Goal: Use online tool/utility: Utilize a website feature to perform a specific function

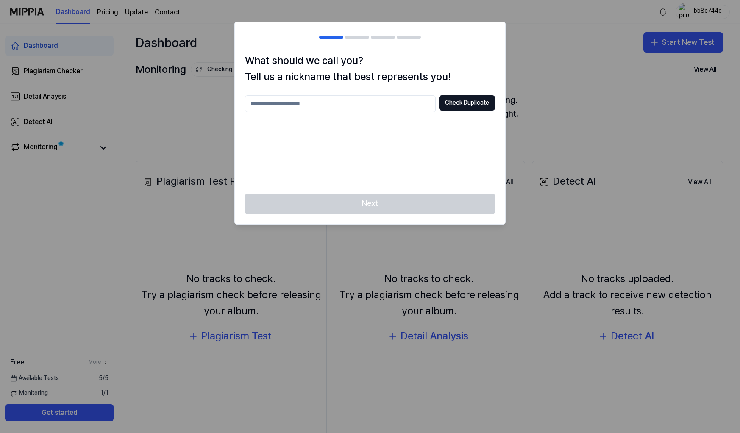
click at [550, 96] on div at bounding box center [370, 216] width 740 height 433
click at [561, 57] on div at bounding box center [370, 216] width 740 height 433
click at [381, 211] on div "Next" at bounding box center [370, 209] width 270 height 31
click at [350, 107] on input "text" at bounding box center [340, 103] width 191 height 17
type input "**********"
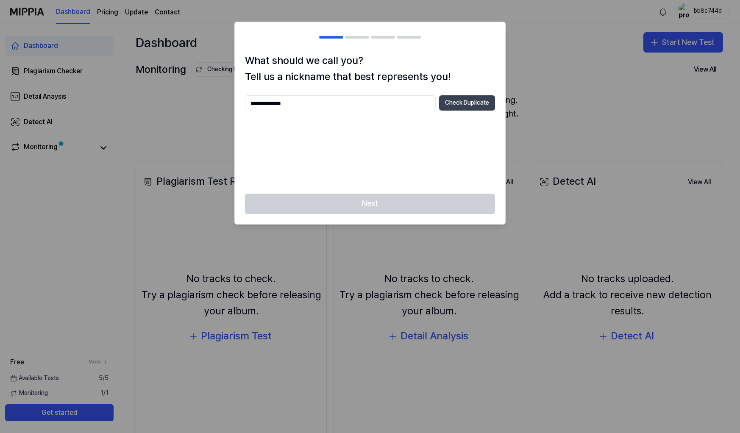
click at [469, 103] on button "Check Duplicate" at bounding box center [467, 102] width 56 height 15
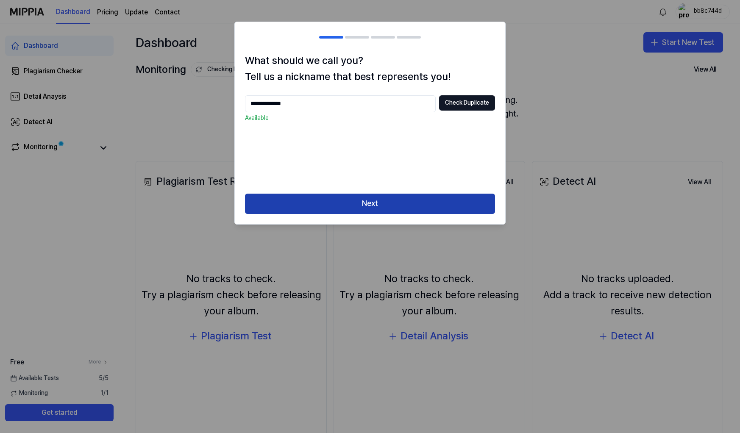
click at [406, 198] on button "Next" at bounding box center [370, 204] width 250 height 20
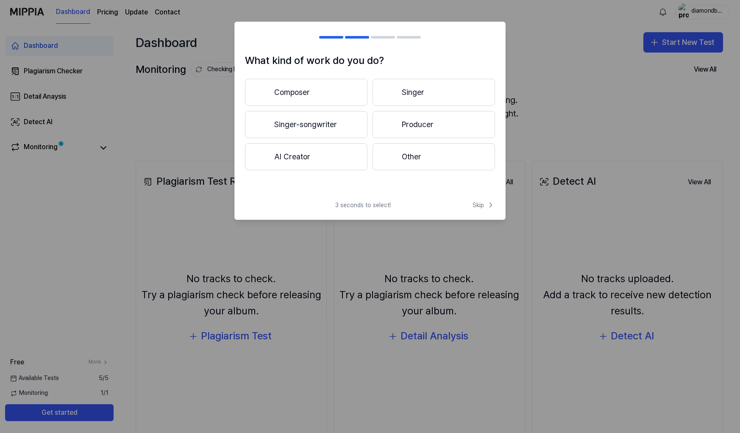
click at [334, 98] on button "Composer" at bounding box center [306, 92] width 122 height 27
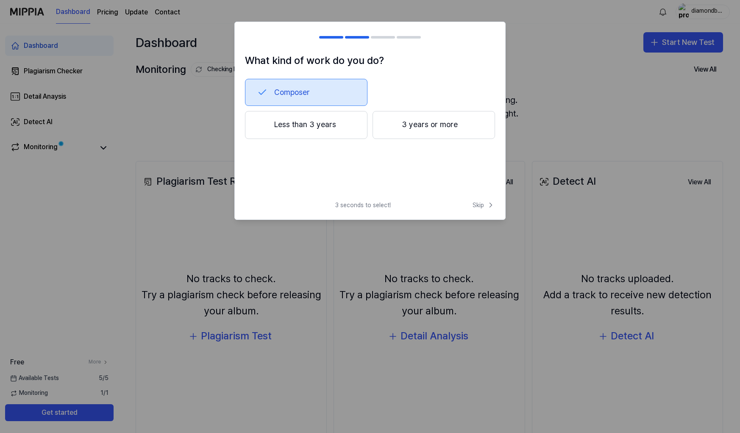
click at [421, 128] on button "3 years or more" at bounding box center [434, 125] width 122 height 28
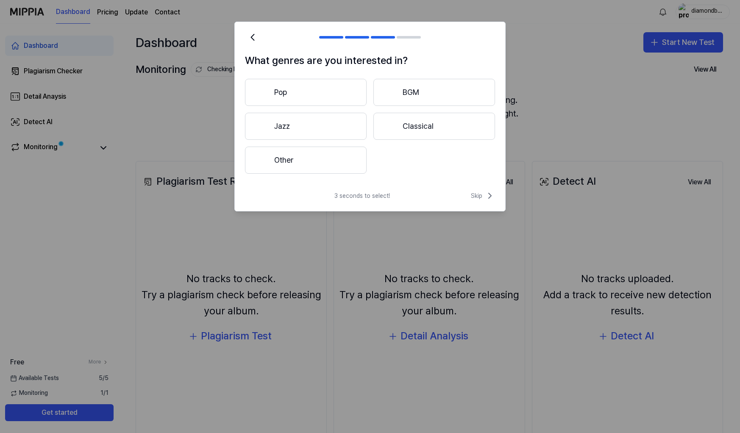
click at [350, 92] on button "Pop" at bounding box center [306, 92] width 122 height 27
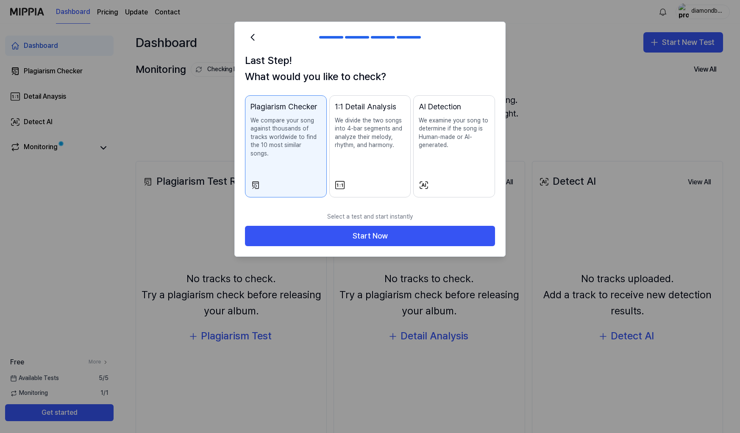
click at [441, 146] on p "We examine your song to determine if the song is Human-made or AI-generated." at bounding box center [454, 133] width 71 height 33
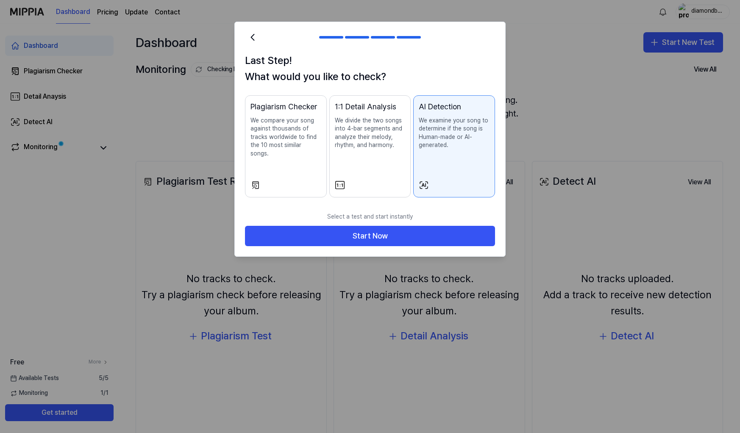
click at [268, 117] on p "We compare your song against thousands of tracks worldwide to find the 10 most …" at bounding box center [285, 138] width 71 height 42
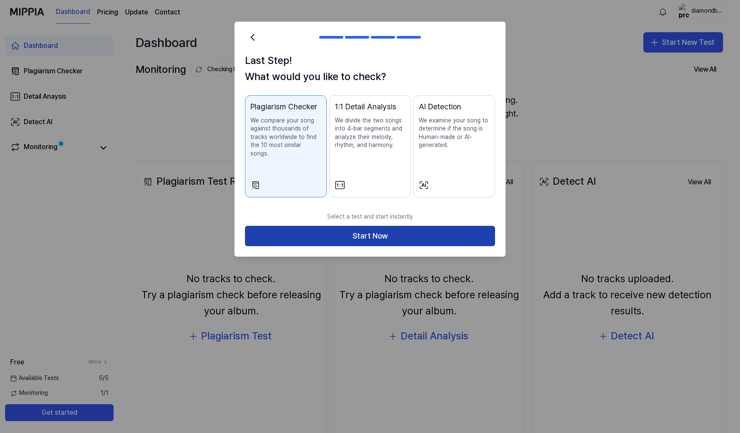
click at [331, 226] on button "Start Now" at bounding box center [370, 236] width 250 height 20
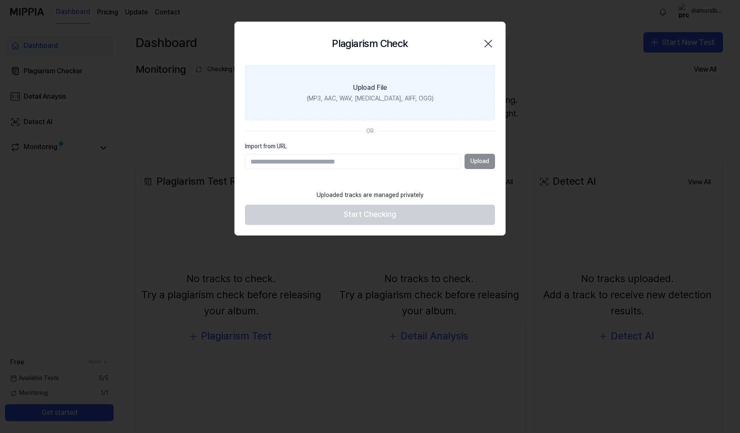
click at [408, 93] on label "Upload File (MP3, AAC, WAV, [MEDICAL_DATA], AIFF, OGG)" at bounding box center [370, 92] width 250 height 55
click at [0, 0] on input "Upload File (MP3, AAC, WAV, [MEDICAL_DATA], AIFF, OGG)" at bounding box center [0, 0] width 0 height 0
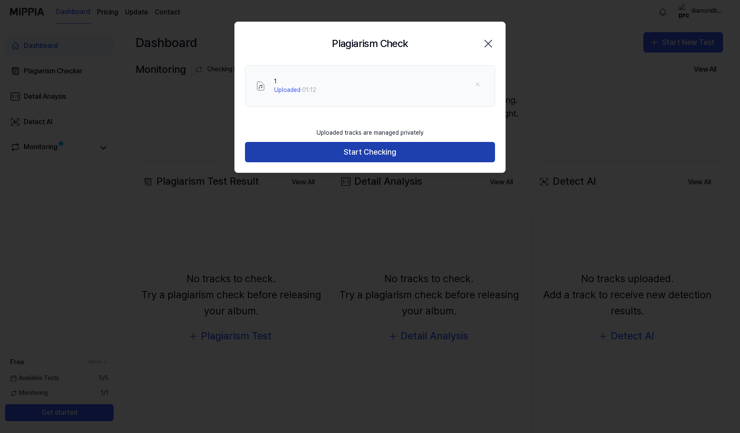
click at [351, 150] on button "Start Checking" at bounding box center [370, 152] width 250 height 20
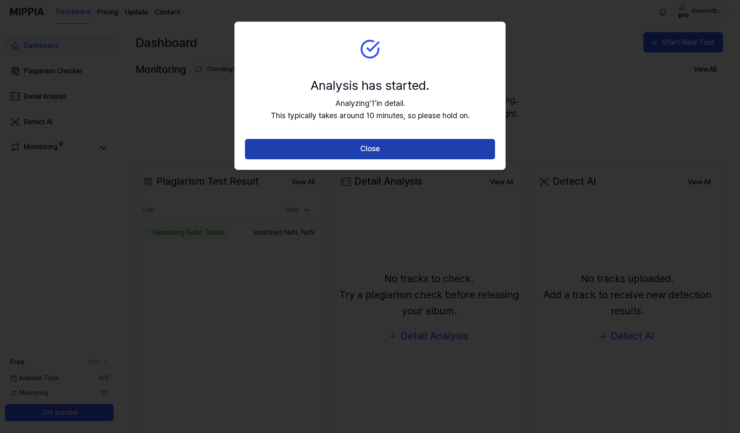
click at [350, 150] on button "Close" at bounding box center [370, 149] width 250 height 20
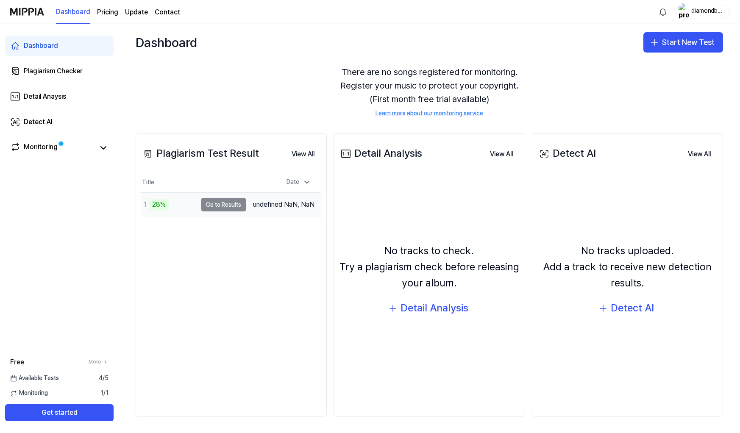
click at [246, 212] on td "1 28% Go to Results" at bounding box center [193, 205] width 105 height 24
click at [243, 211] on button "Go to Results" at bounding box center [223, 205] width 45 height 14
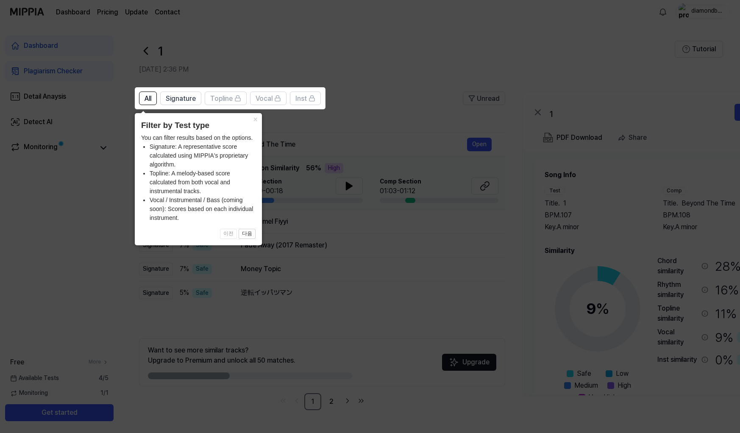
click at [326, 147] on icon at bounding box center [370, 216] width 740 height 433
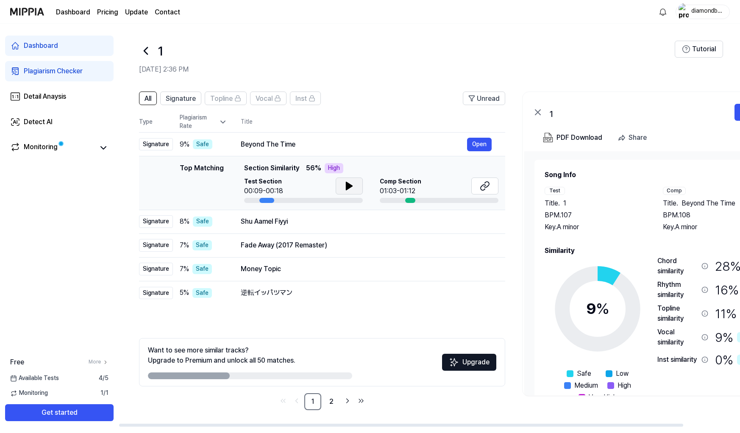
click at [344, 185] on icon at bounding box center [349, 186] width 10 height 10
click at [350, 185] on icon at bounding box center [351, 186] width 2 height 7
click at [349, 185] on icon at bounding box center [349, 186] width 6 height 8
click at [468, 144] on button "Open" at bounding box center [479, 145] width 25 height 14
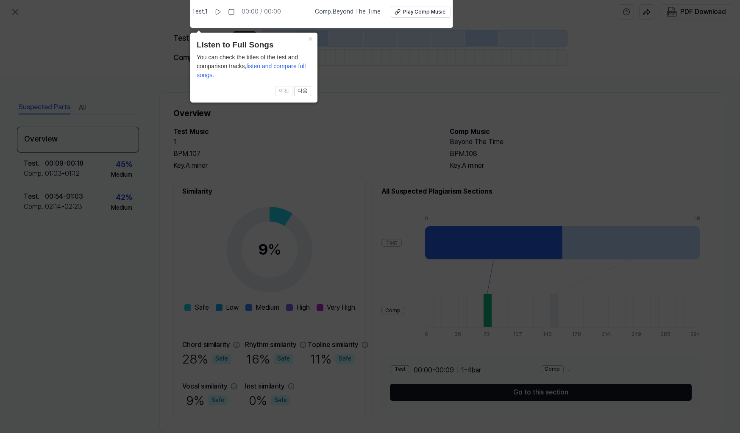
click at [399, 143] on icon at bounding box center [370, 214] width 740 height 437
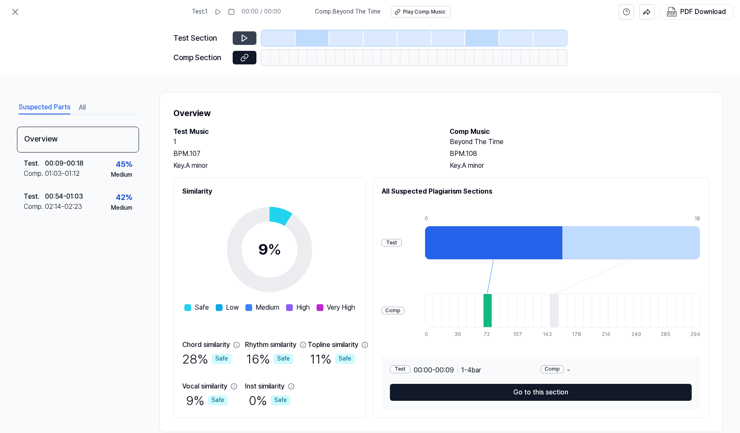
click at [245, 36] on icon at bounding box center [244, 38] width 8 height 8
click at [245, 40] on icon at bounding box center [244, 38] width 5 height 6
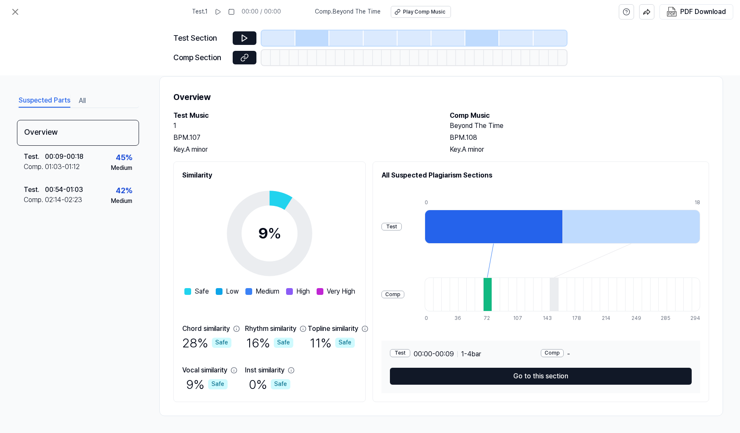
scroll to position [16, 0]
click at [495, 228] on div at bounding box center [494, 227] width 138 height 34
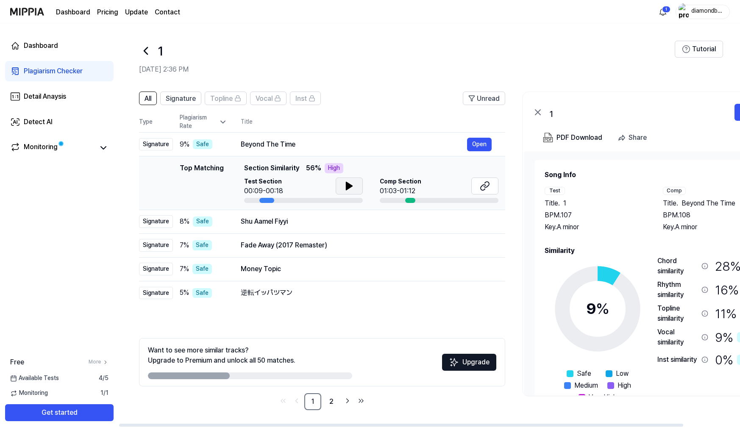
click at [351, 189] on icon at bounding box center [349, 186] width 10 height 10
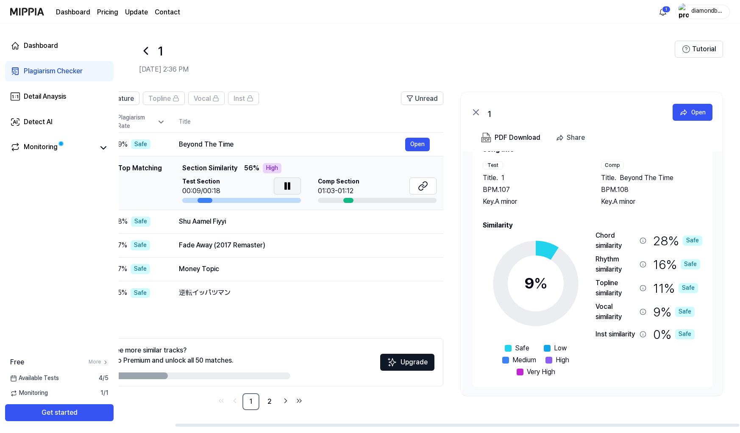
scroll to position [0, 62]
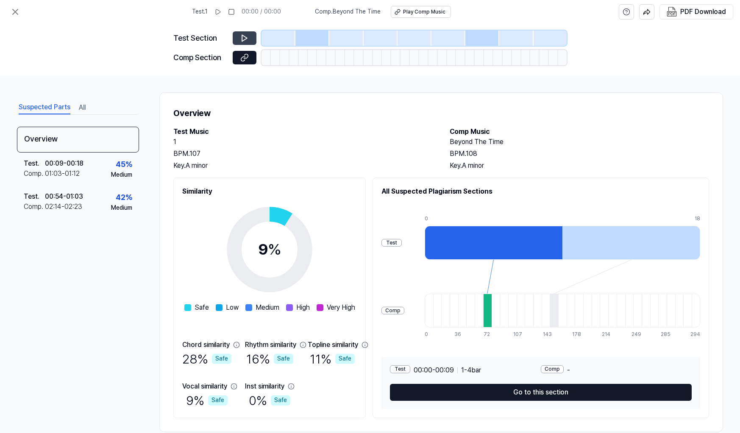
click at [246, 36] on icon at bounding box center [244, 38] width 8 height 8
click at [408, 13] on div "Play Comp Music" at bounding box center [424, 11] width 42 height 7
click at [223, 15] on button at bounding box center [218, 12] width 14 height 14
click at [17, 11] on icon at bounding box center [15, 11] width 5 height 5
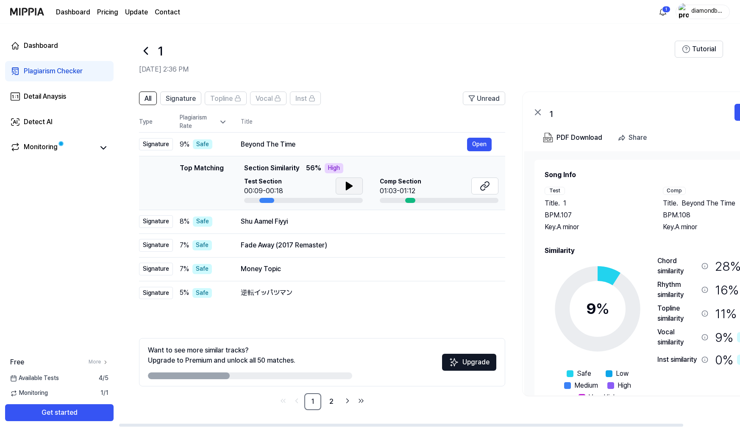
click at [353, 188] on icon at bounding box center [349, 186] width 10 height 10
drag, startPoint x: 327, startPoint y: 167, endPoint x: 336, endPoint y: 167, distance: 9.8
click at [336, 167] on div "High" at bounding box center [334, 168] width 19 height 10
click at [484, 185] on icon at bounding box center [483, 188] width 5 height 6
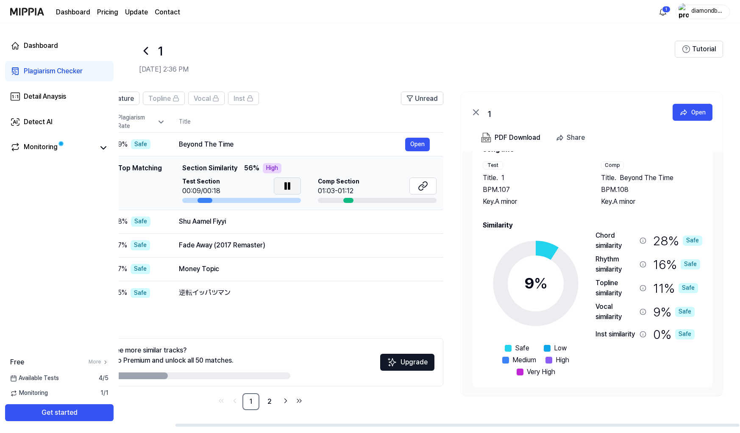
click at [295, 168] on div "Top Matching Section Similarity 56 % High" at bounding box center [309, 168] width 254 height 10
click at [154, 224] on div "8 % Safe" at bounding box center [141, 222] width 47 height 10
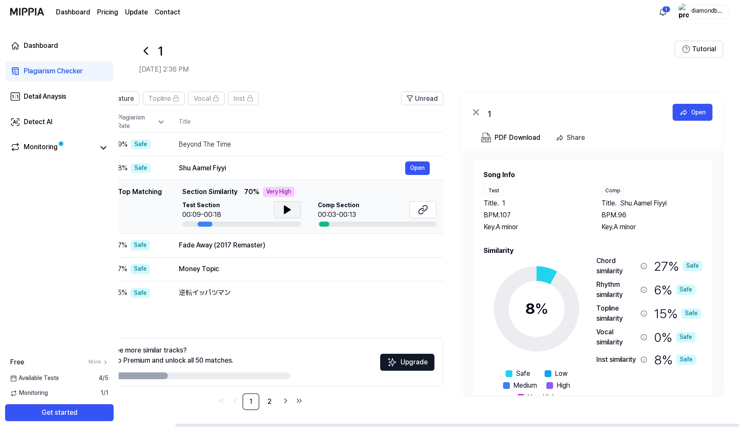
click at [292, 214] on button at bounding box center [287, 209] width 27 height 17
drag, startPoint x: 240, startPoint y: 147, endPoint x: 189, endPoint y: 142, distance: 51.5
click at [189, 142] on div "Beyond The Time" at bounding box center [292, 144] width 226 height 10
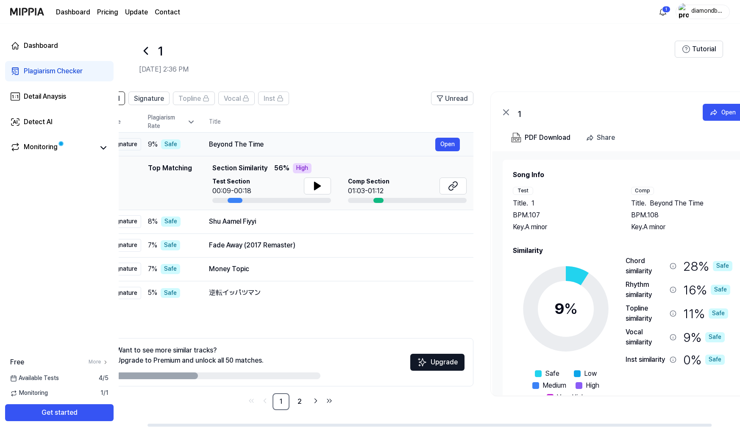
drag, startPoint x: 179, startPoint y: 144, endPoint x: 208, endPoint y: 143, distance: 29.2
click at [209, 143] on div "Beyond The Time" at bounding box center [322, 144] width 226 height 10
click at [312, 183] on icon at bounding box center [316, 186] width 10 height 10
click at [666, 13] on html "Dashboard Pricing Update Contact 1 diamondbaby777 Dashboard Plagiarism Checker …" at bounding box center [370, 216] width 740 height 433
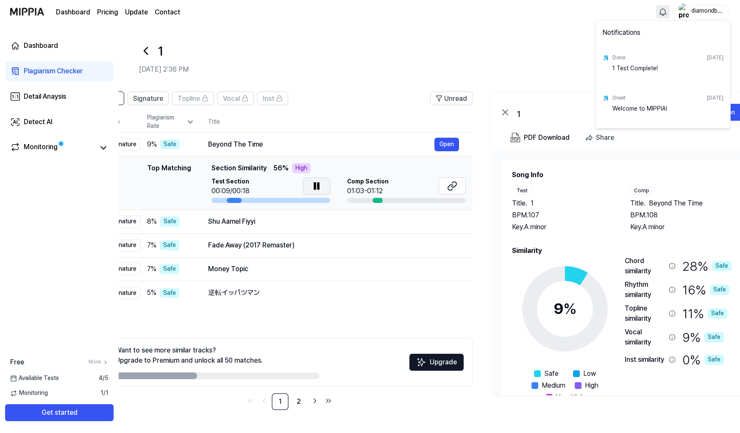
click at [689, 14] on html "Dashboard Pricing Update Contact diamondbaby777 Dashboard Plagiarism Checker De…" at bounding box center [370, 216] width 740 height 433
click at [663, 15] on html "Dashboard Pricing Update Contact diamondbaby777 Dashboard Plagiarism Checker De…" at bounding box center [370, 216] width 740 height 433
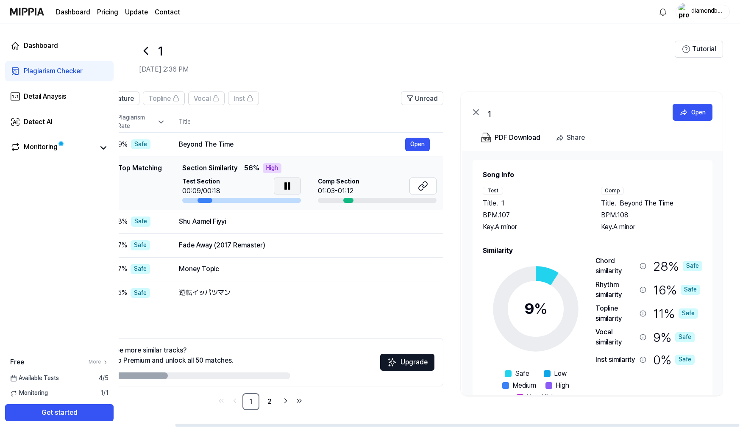
scroll to position [0, 62]
click at [692, 102] on div "1 Open" at bounding box center [592, 110] width 262 height 37
click at [692, 106] on button "Open" at bounding box center [693, 112] width 40 height 17
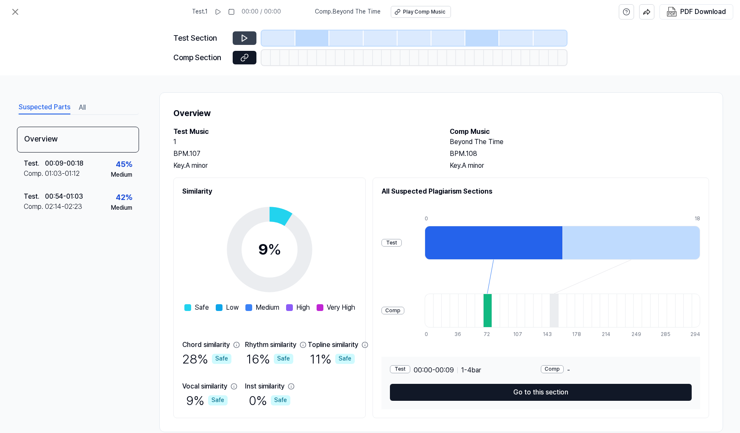
click at [245, 38] on icon at bounding box center [244, 38] width 8 height 8
click at [221, 9] on icon at bounding box center [217, 11] width 7 height 7
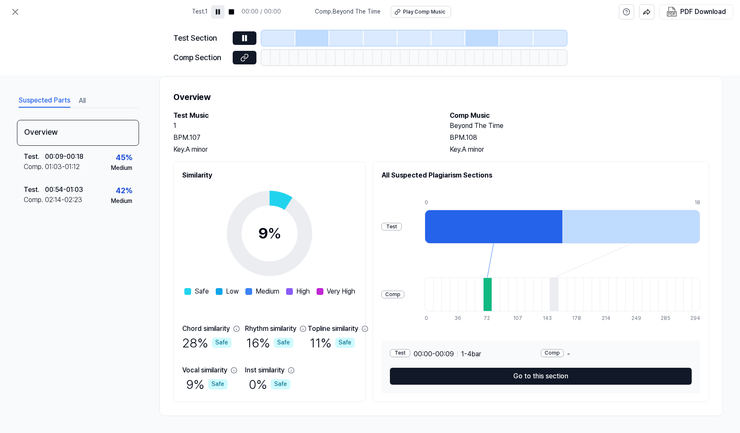
scroll to position [16, 0]
click at [502, 234] on div at bounding box center [494, 227] width 138 height 34
click at [580, 228] on div at bounding box center [631, 227] width 138 height 34
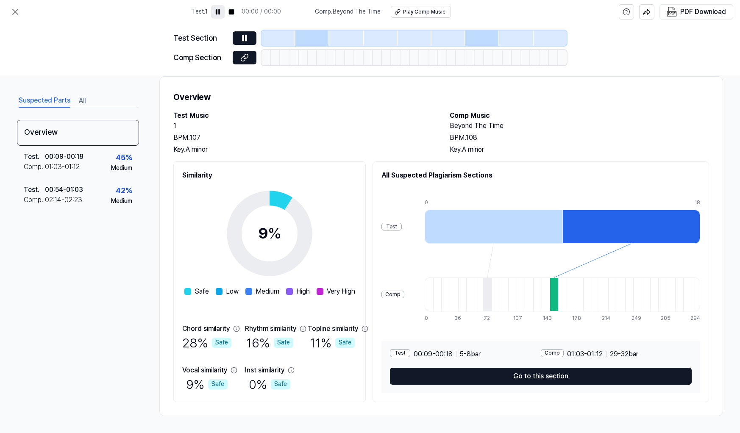
click at [549, 200] on div "0" at bounding box center [494, 202] width 138 height 7
click at [549, 219] on div at bounding box center [494, 227] width 138 height 34
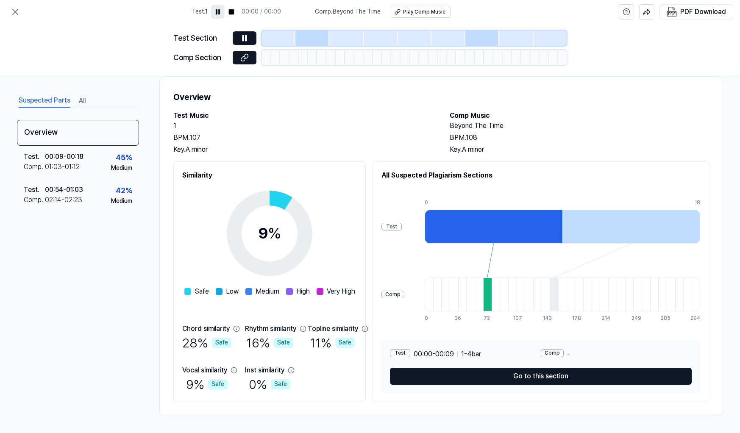
click at [383, 223] on div "Test" at bounding box center [391, 227] width 20 height 8
click at [387, 226] on div "Test" at bounding box center [391, 227] width 20 height 8
click at [14, 8] on icon at bounding box center [15, 12] width 10 height 10
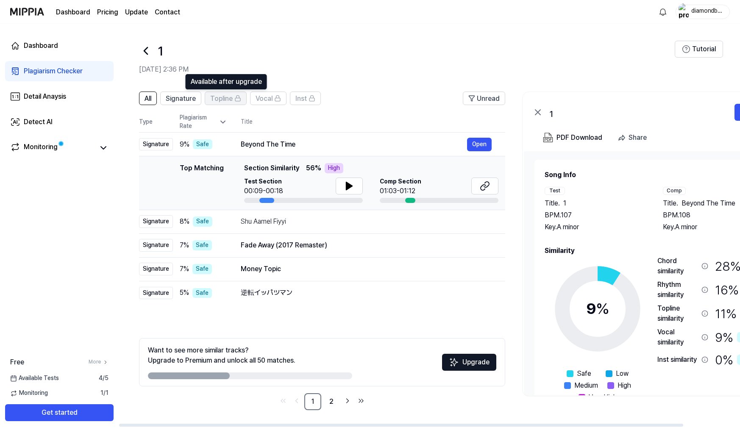
click at [214, 97] on span "Topline" at bounding box center [221, 99] width 22 height 10
click at [187, 99] on span "Signature" at bounding box center [181, 99] width 30 height 10
click at [151, 99] on span "All" at bounding box center [148, 99] width 7 height 10
drag, startPoint x: 241, startPoint y: 144, endPoint x: 291, endPoint y: 145, distance: 49.6
click at [291, 145] on div "Beyond The Time" at bounding box center [354, 144] width 226 height 10
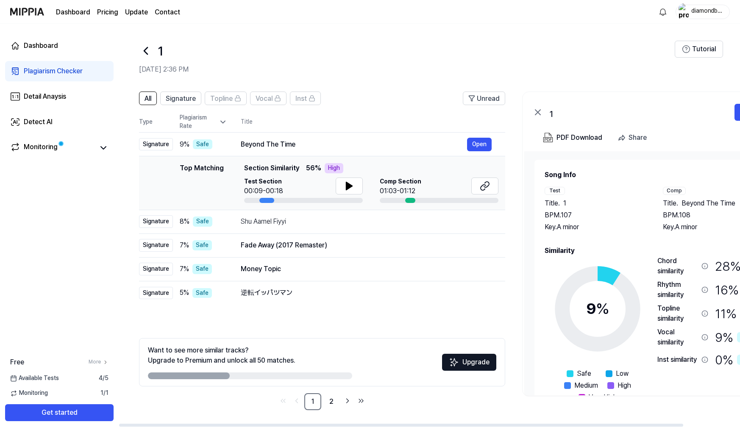
drag, startPoint x: 678, startPoint y: 203, endPoint x: 714, endPoint y: 201, distance: 35.2
click at [714, 201] on div "Title . Beyond The Time" at bounding box center [713, 203] width 101 height 10
click at [714, 201] on span "Beyond The Time" at bounding box center [708, 203] width 54 height 10
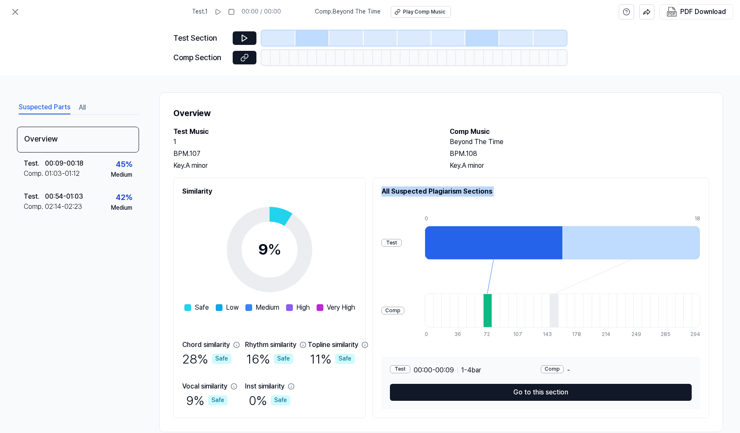
click at [714, 201] on div "Overview Test Music 1 BPM. 107 Key. A minor Comp Music Beyond The Time BPM. 108…" at bounding box center [441, 262] width 564 height 340
click at [488, 122] on div "Overview Test Music 1 BPM. 107 Key. A minor Comp Music Beyond The Time BPM. 108…" at bounding box center [441, 262] width 564 height 340
click at [435, 96] on div "Overview Test Music 1 BPM. 107 Key. A minor Comp Music Beyond The Time BPM. 108…" at bounding box center [441, 262] width 564 height 340
drag, startPoint x: 382, startPoint y: 14, endPoint x: 335, endPoint y: 14, distance: 47.0
click at [335, 14] on div "Comp . Beyond The Time Play Comp Music" at bounding box center [383, 12] width 136 height 12
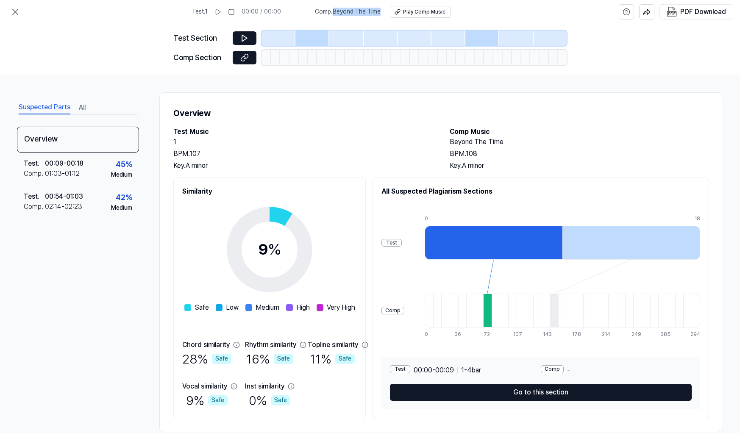
copy span "Beyond The Time"
click at [16, 12] on icon at bounding box center [15, 11] width 5 height 5
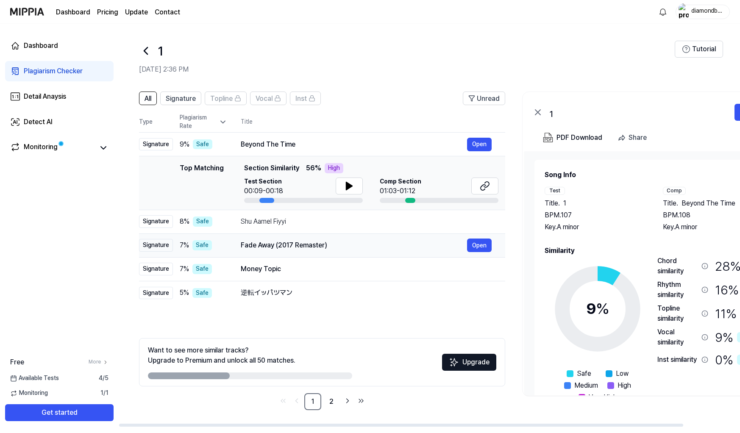
click at [286, 250] on div "Fade Away (2017 Remaster)" at bounding box center [354, 245] width 226 height 10
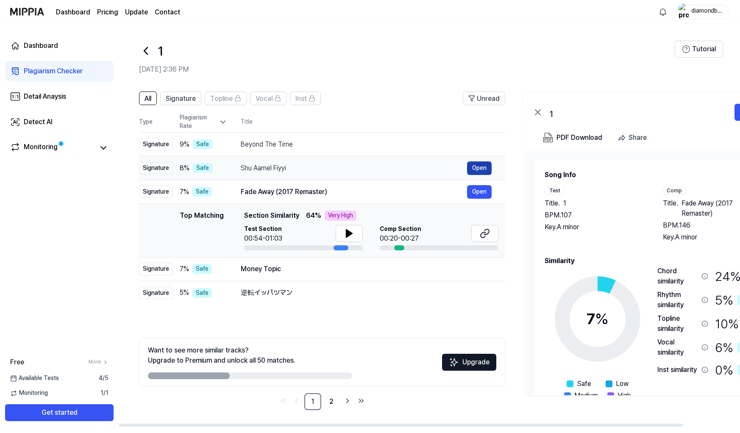
click at [476, 168] on button "Open" at bounding box center [479, 168] width 25 height 14
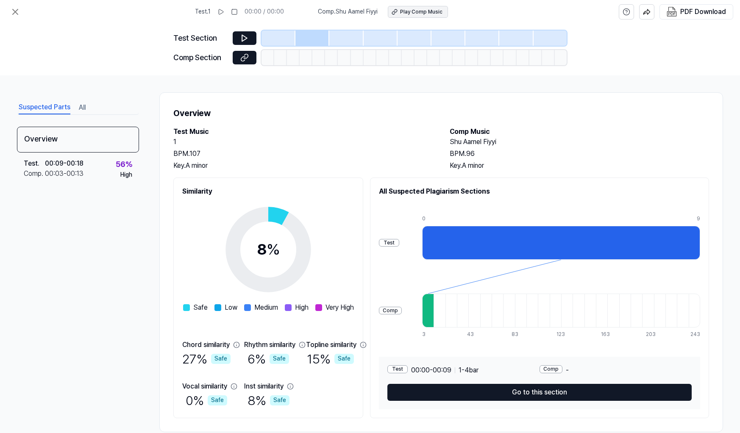
click at [411, 12] on div "Play Comp Music" at bounding box center [421, 11] width 42 height 7
click at [16, 9] on icon at bounding box center [15, 12] width 10 height 10
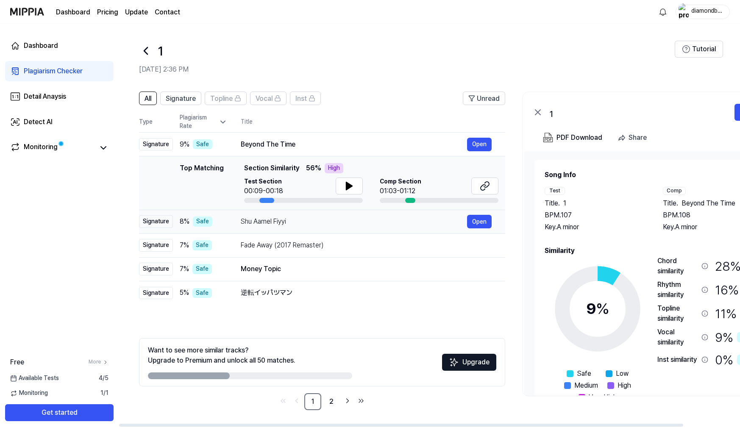
click at [306, 225] on div "Shu Aamel Fiyyi" at bounding box center [354, 222] width 226 height 10
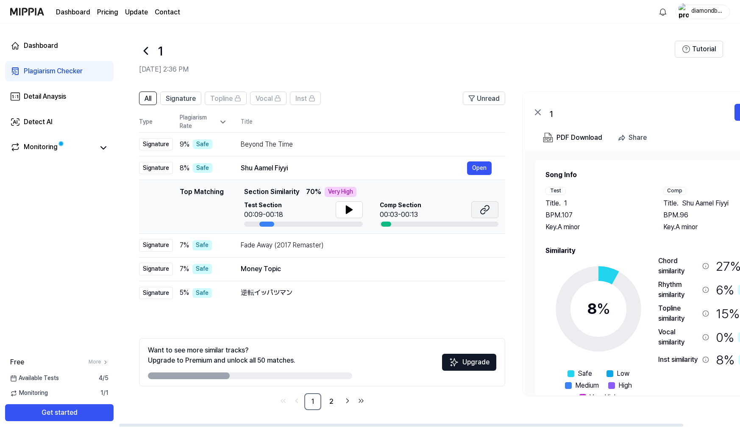
click at [486, 213] on icon at bounding box center [485, 210] width 10 height 10
